Goal: Communication & Community: Answer question/provide support

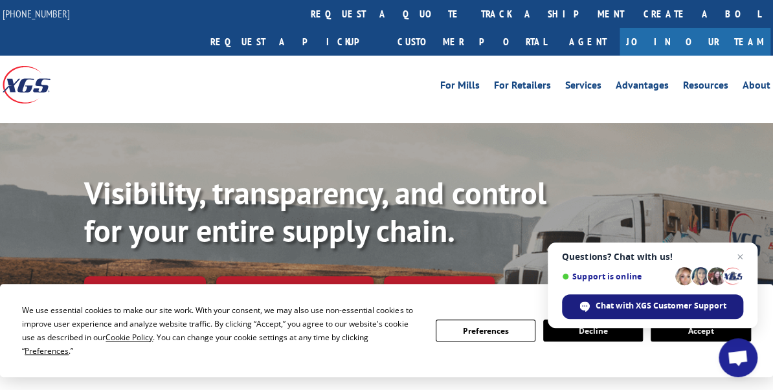
click at [609, 315] on div "Chat with XGS Customer Support" at bounding box center [652, 307] width 181 height 25
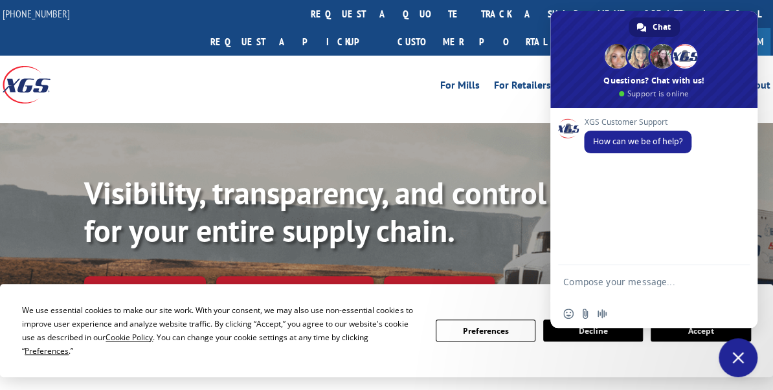
click at [630, 282] on textarea "Compose your message..." at bounding box center [639, 287] width 153 height 23
type textarea "need to contact driver"
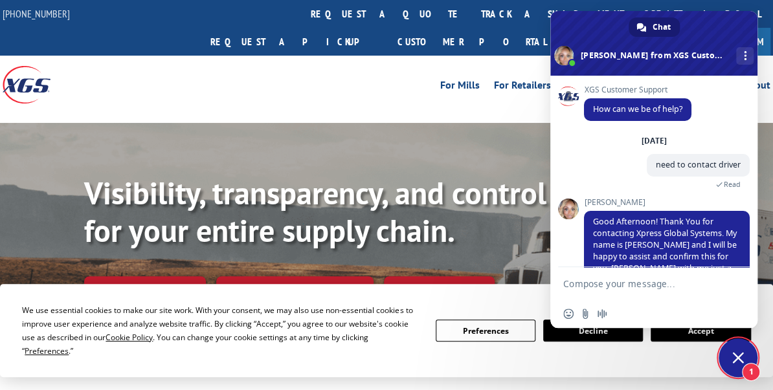
scroll to position [68, 0]
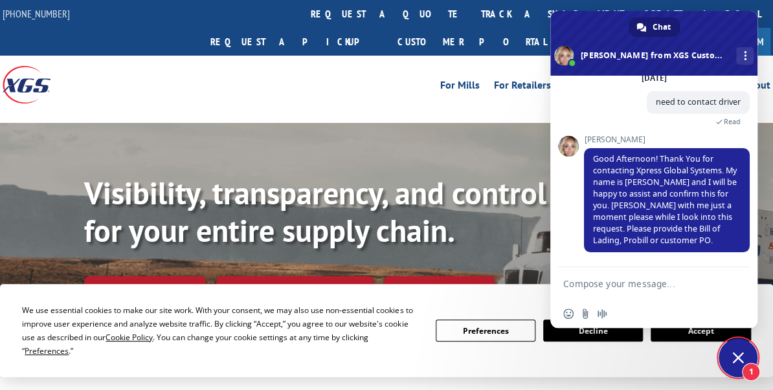
click at [629, 282] on textarea "Compose your message..." at bounding box center [639, 284] width 153 height 12
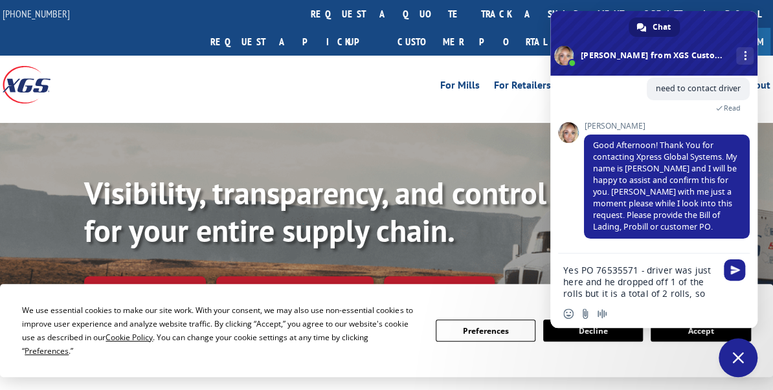
scroll to position [93, 0]
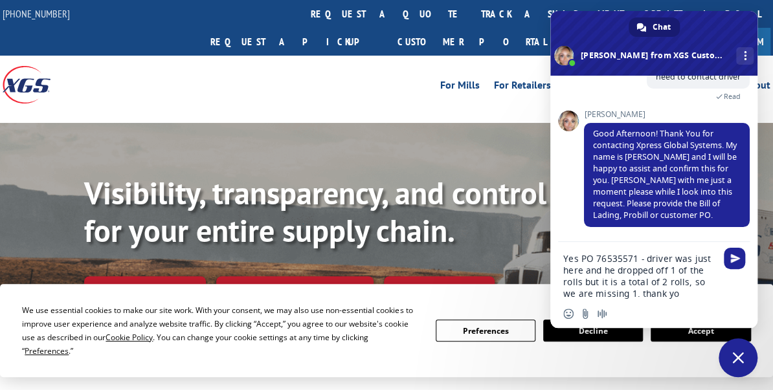
type textarea "Yes PO 76535571 - driver was just here and he dropped off 1 of the rolls but it…"
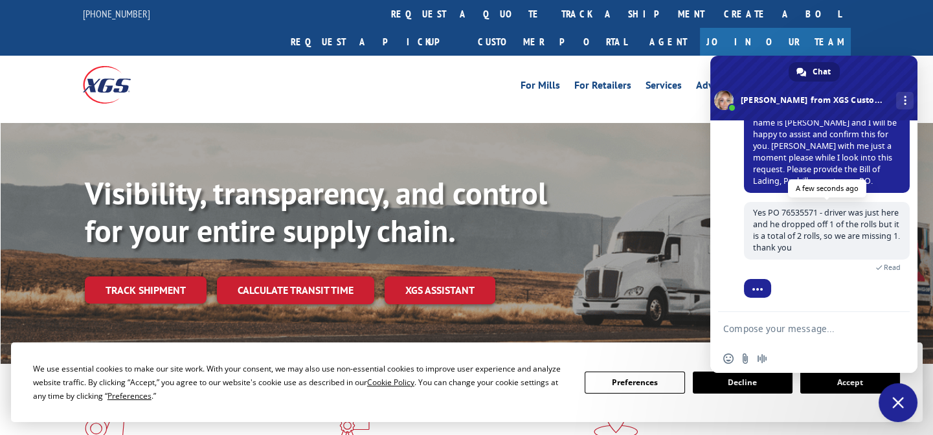
scroll to position [194, 0]
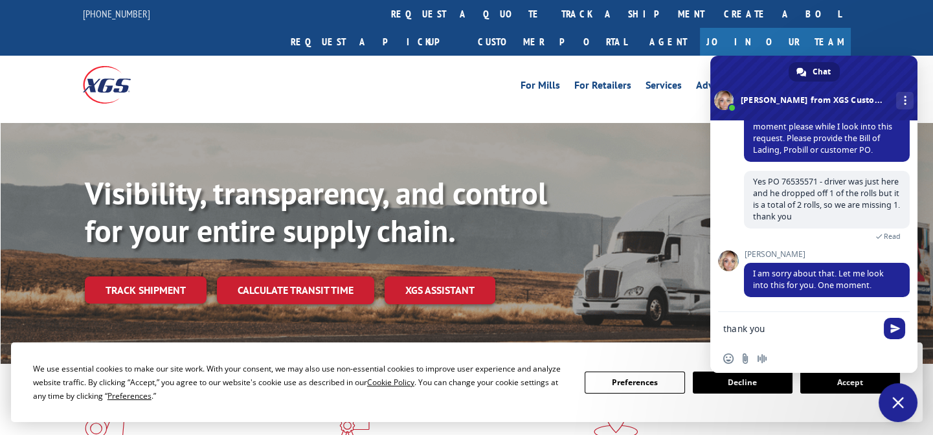
type textarea "thank you!"
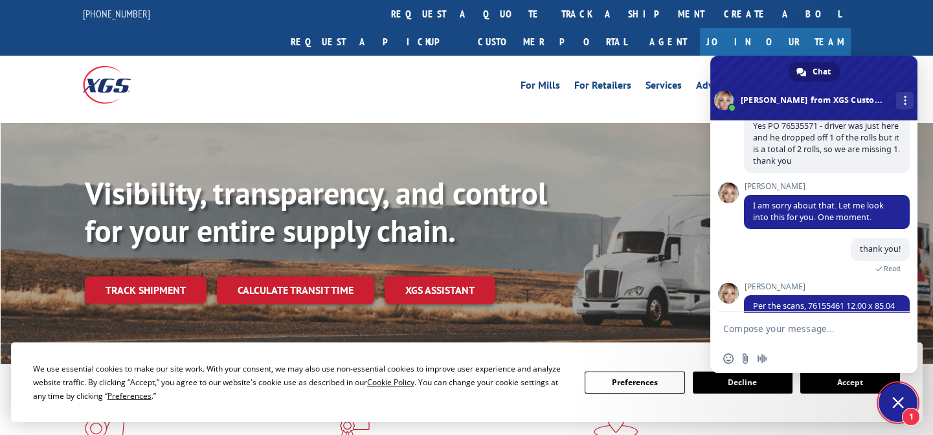
scroll to position [297, 0]
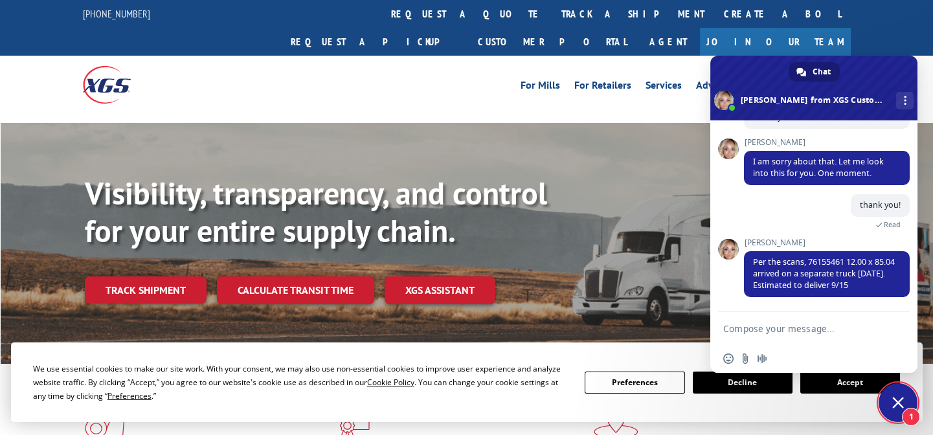
click at [772, 320] on form at bounding box center [799, 329] width 153 height 35
click at [772, 330] on textarea "Compose your message..." at bounding box center [799, 329] width 153 height 12
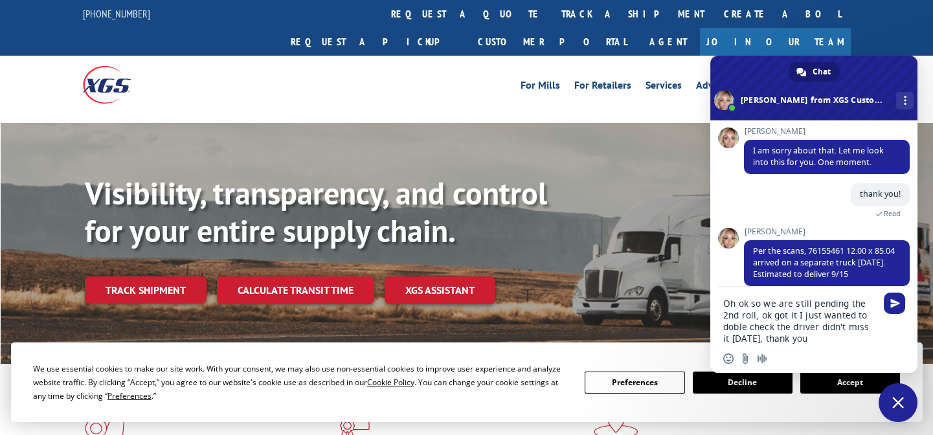
click at [735, 322] on textarea "Oh ok so we are still pending the 2nd roll, ok got it I just wanted to doble ch…" at bounding box center [799, 321] width 153 height 47
type textarea "Oh ok so we are still pending the 2nd roll, ok got it I just wanted to double c…"
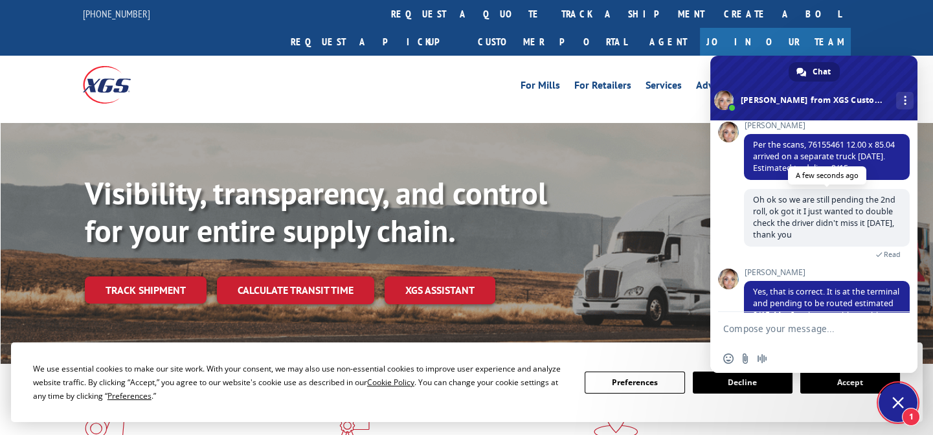
scroll to position [447, 0]
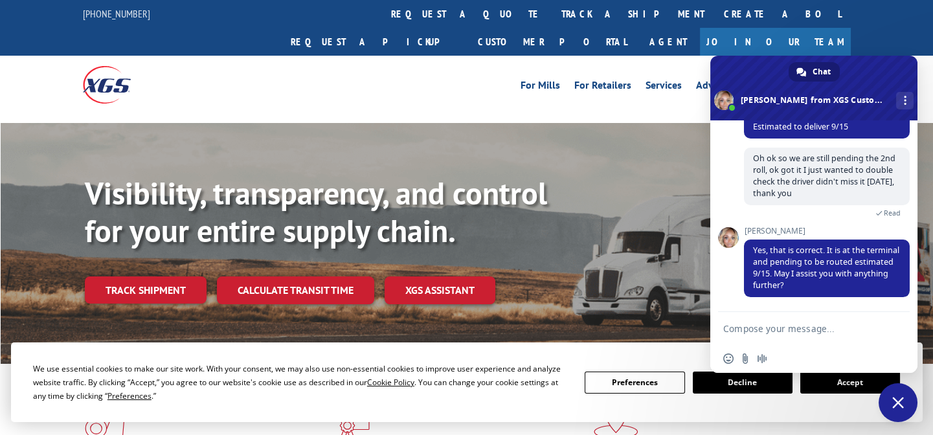
click at [772, 317] on form at bounding box center [799, 329] width 153 height 35
click at [772, 325] on textarea "Compose your message..." at bounding box center [799, 329] width 153 height 12
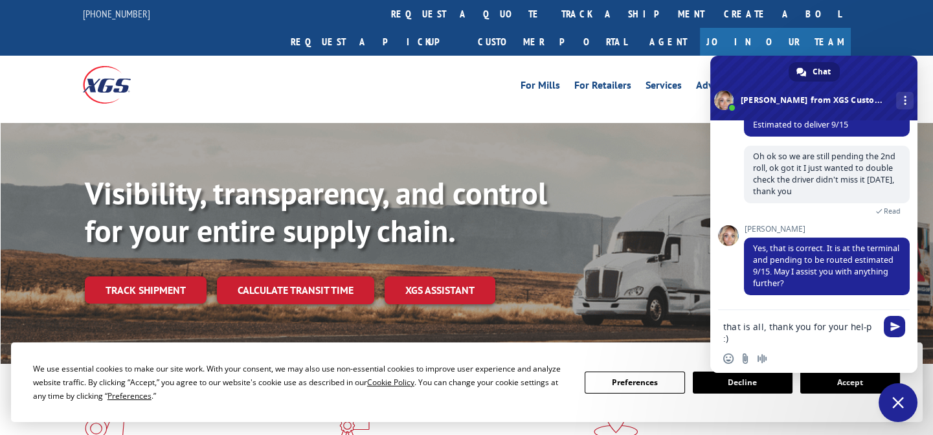
type textarea "that is all, thank you for your help :)"
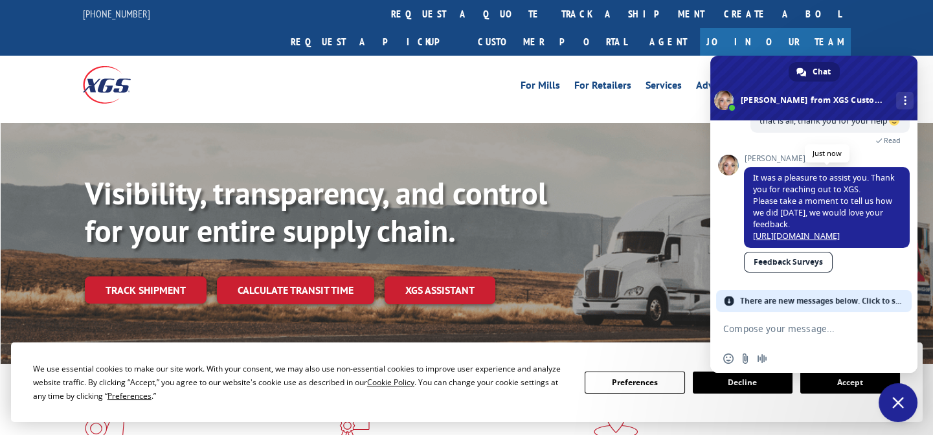
scroll to position [638, 0]
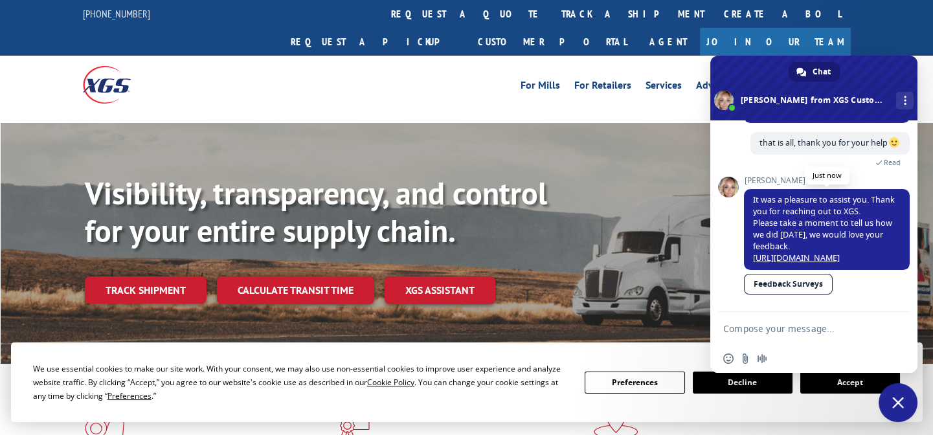
click at [772, 252] on link "[URL][DOMAIN_NAME]" at bounding box center [796, 257] width 87 height 11
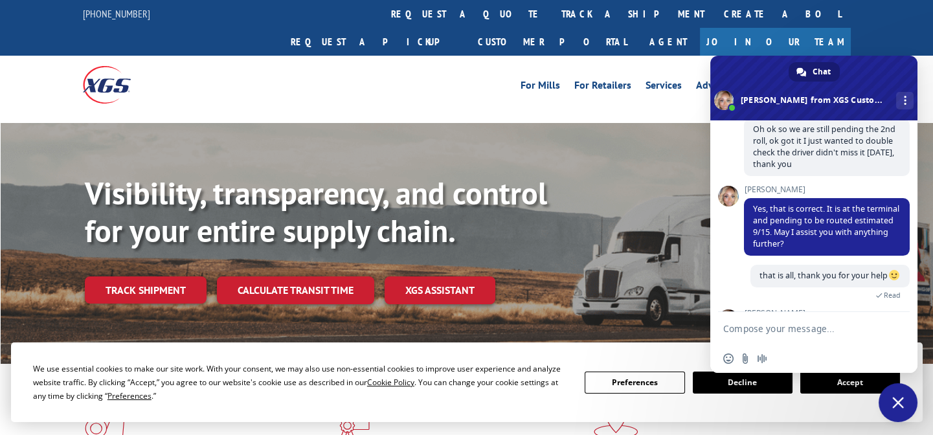
scroll to position [402, 0]
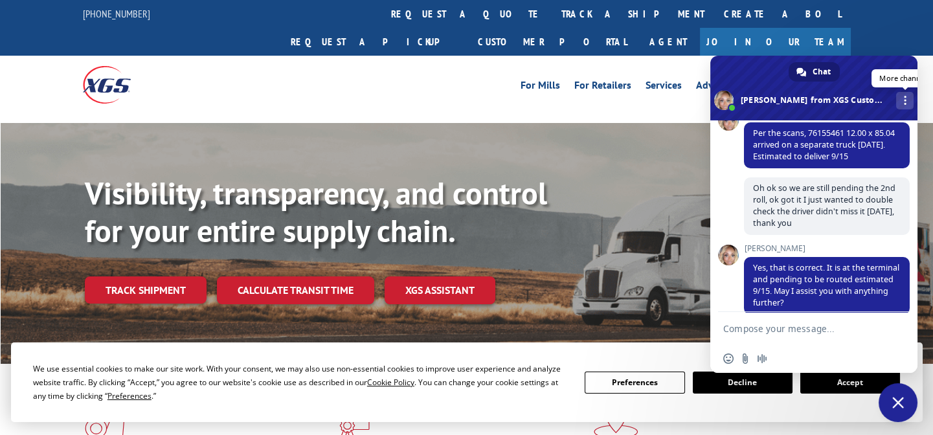
click at [772, 98] on span "More channels" at bounding box center [905, 100] width 3 height 9
click at [772, 84] on span at bounding box center [813, 88] width 207 height 65
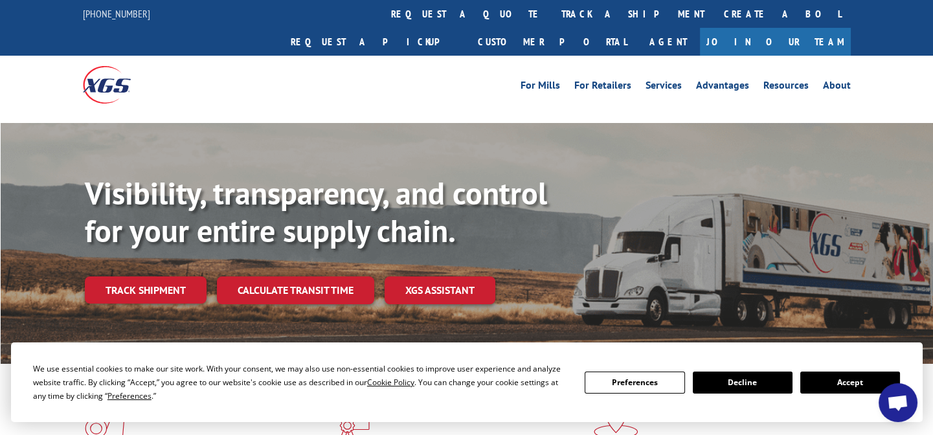
click at [772, 390] on span "Open chat" at bounding box center [898, 402] width 39 height 39
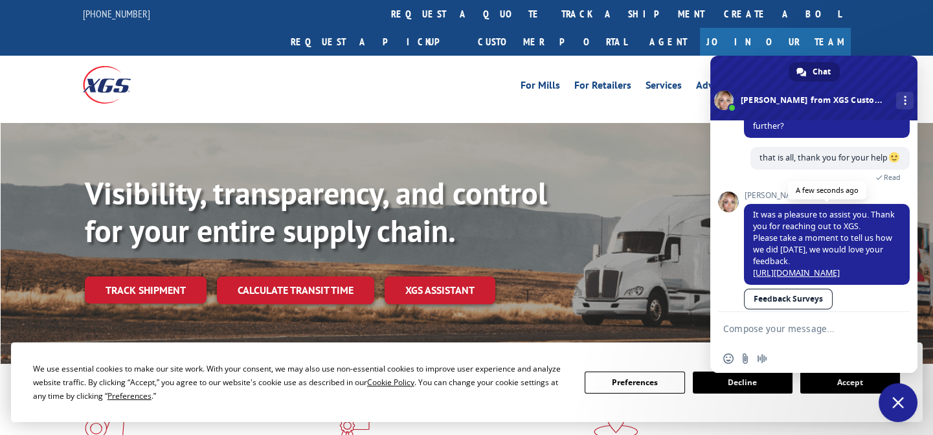
scroll to position [520, 0]
